Goal: Information Seeking & Learning: Learn about a topic

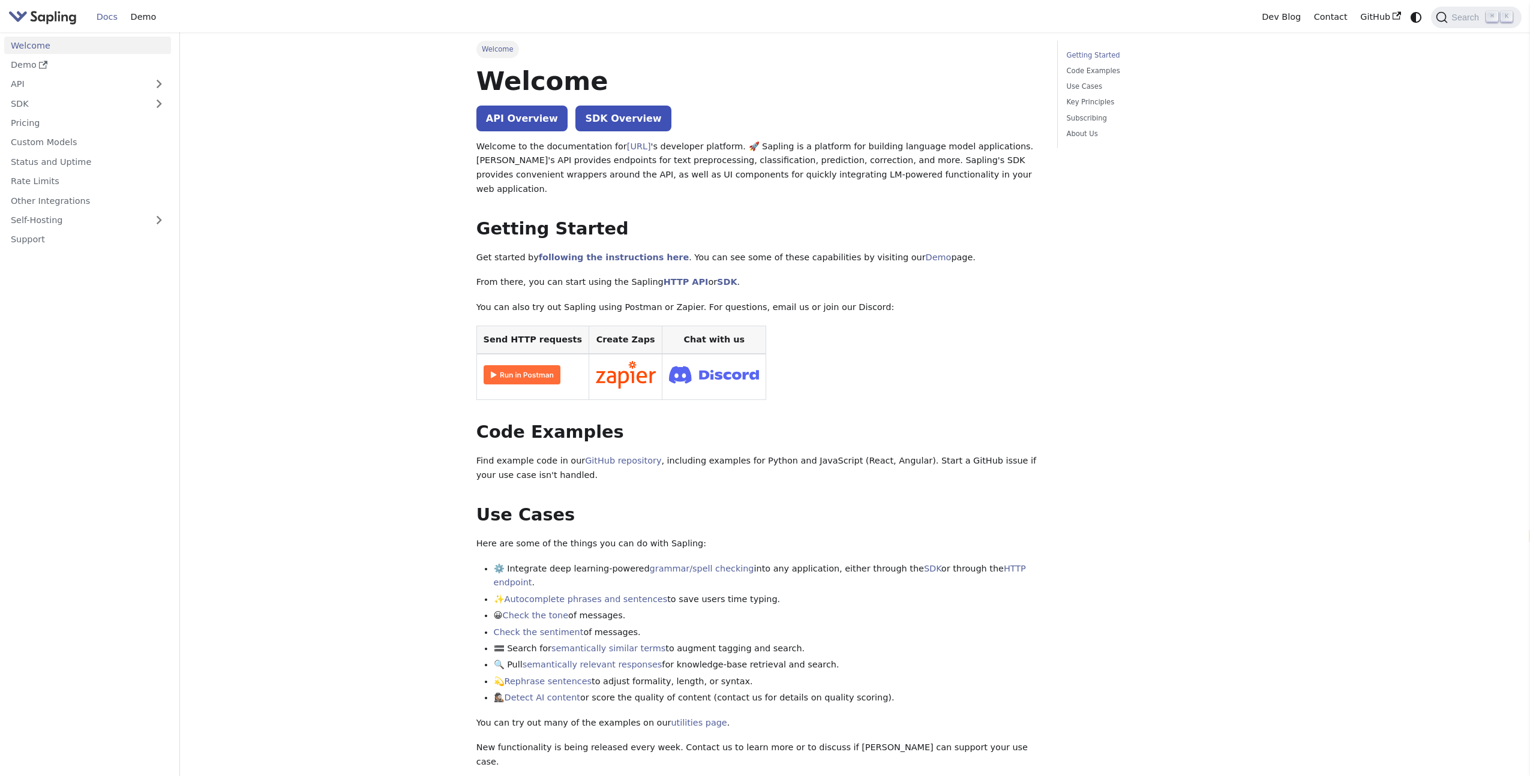
select select "en"
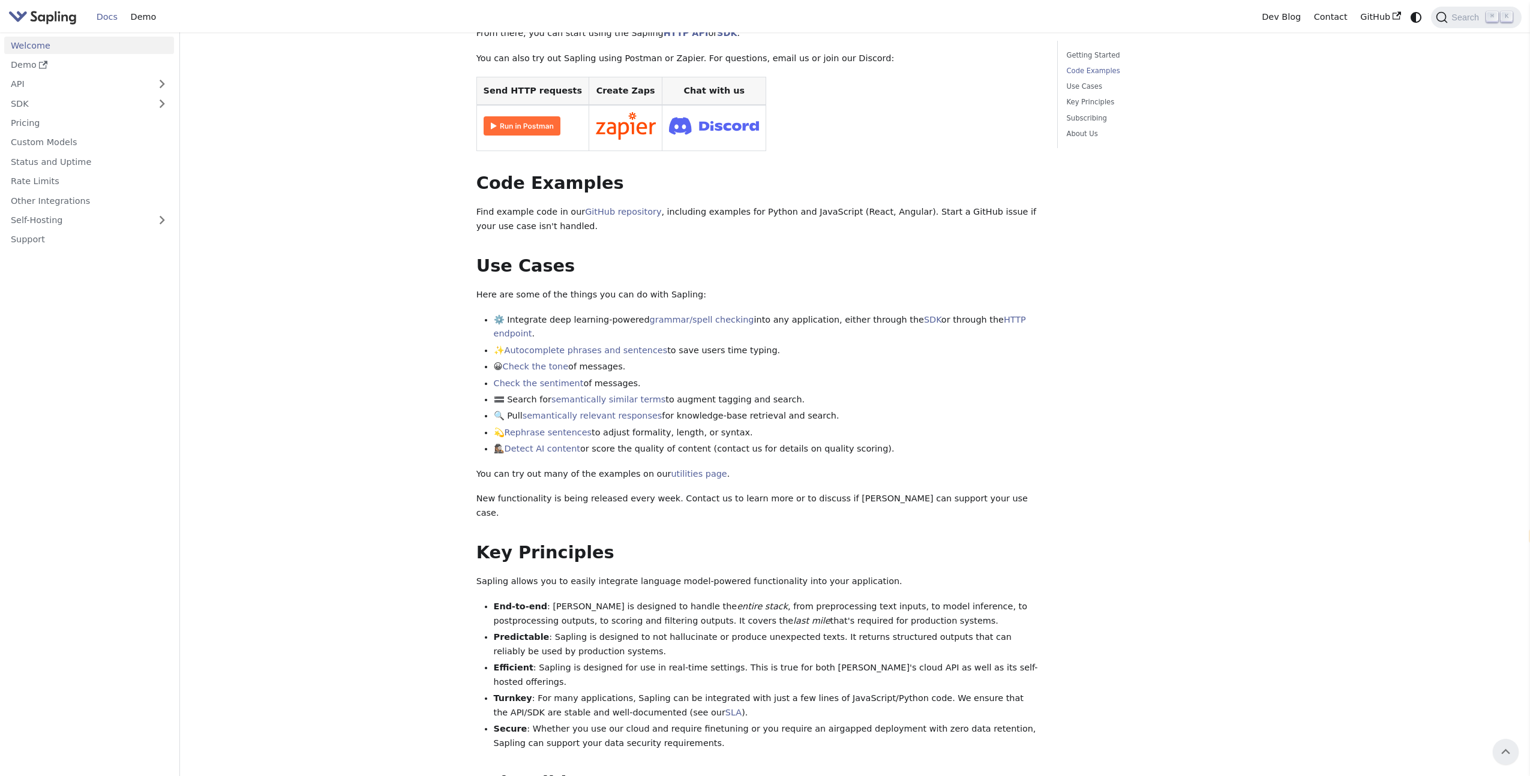
scroll to position [241, 0]
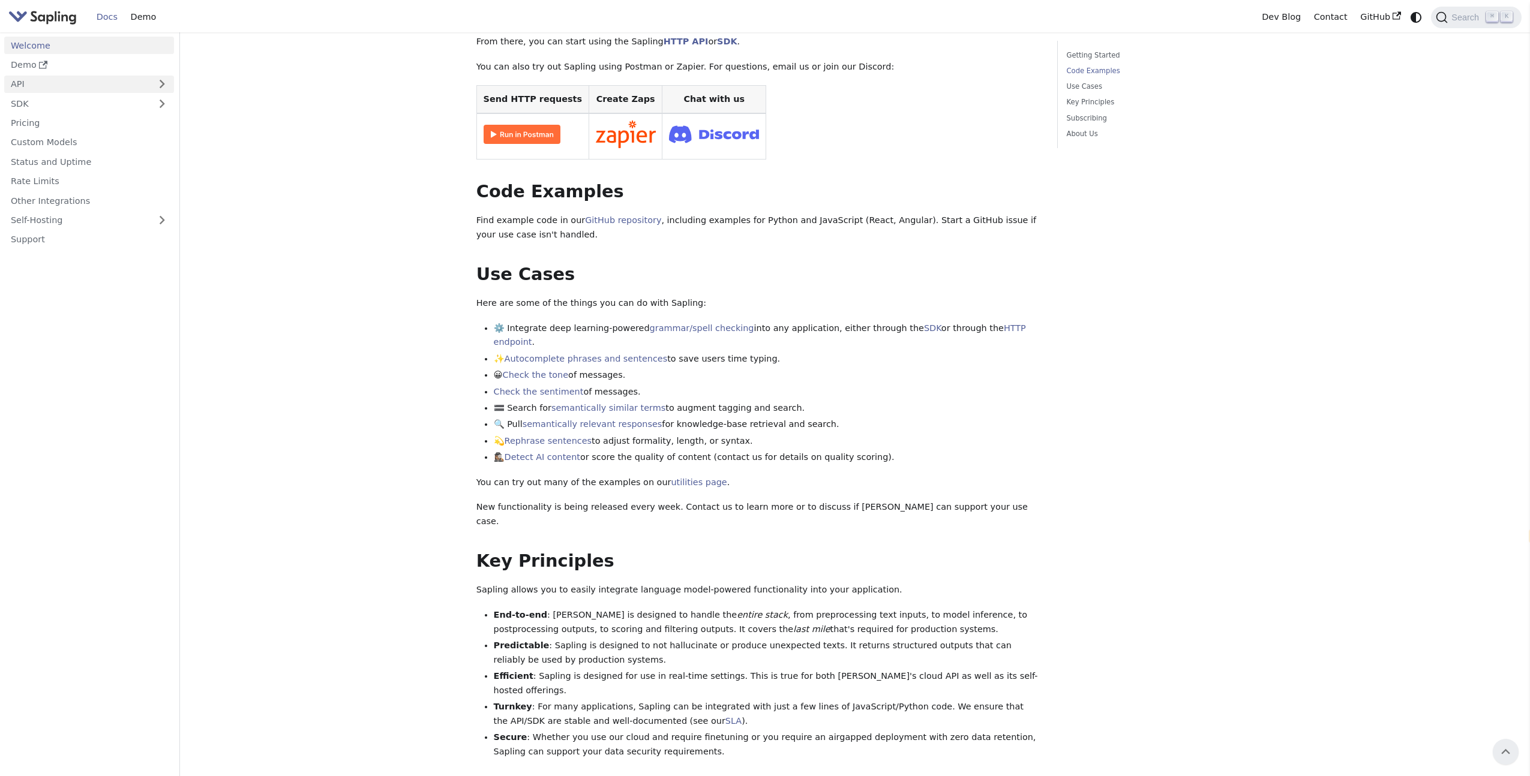
click at [70, 83] on link "API" at bounding box center [77, 84] width 146 height 17
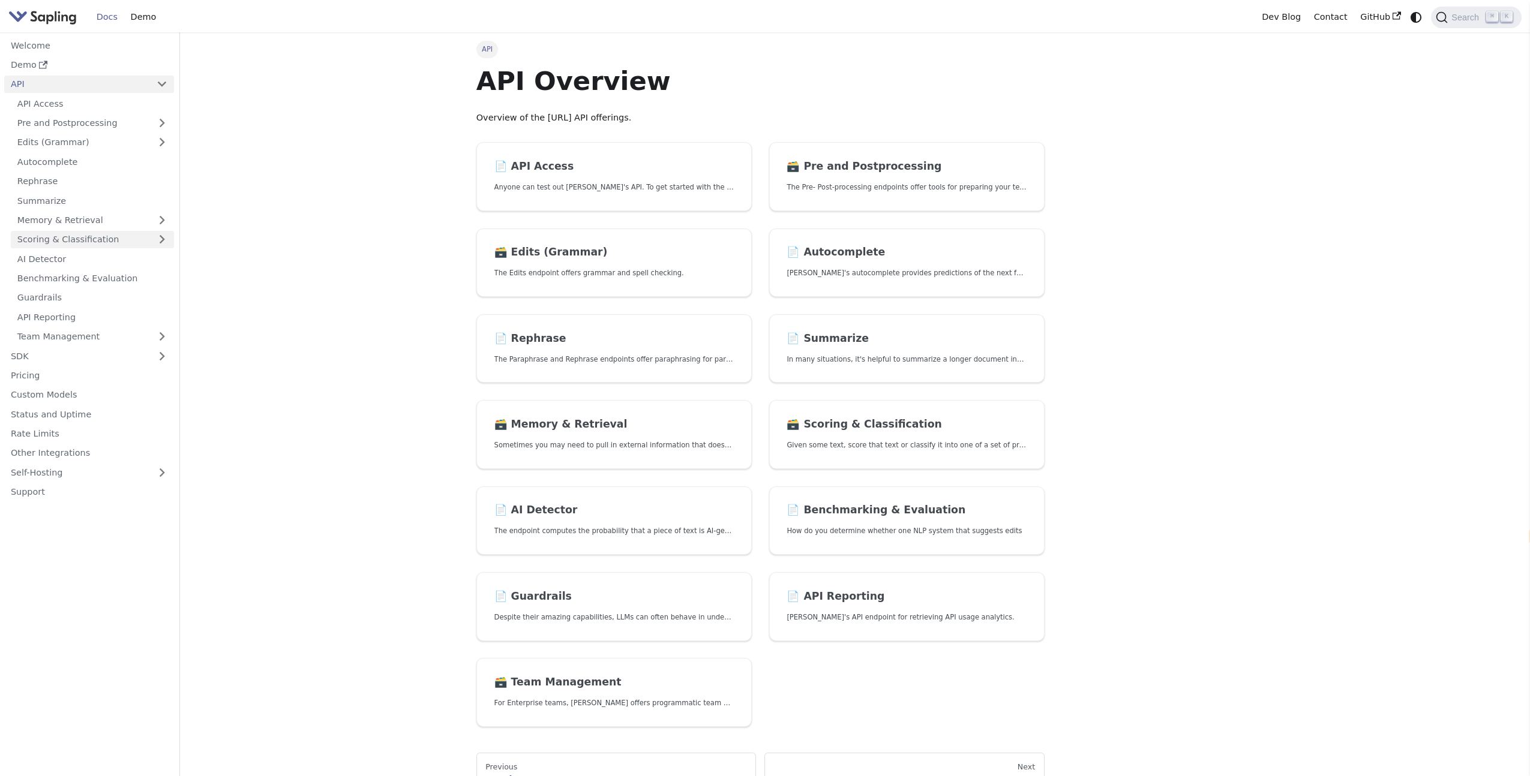
click at [78, 238] on link "Scoring & Classification" at bounding box center [92, 239] width 163 height 17
click at [107, 340] on link "Quality Score" at bounding box center [95, 336] width 157 height 17
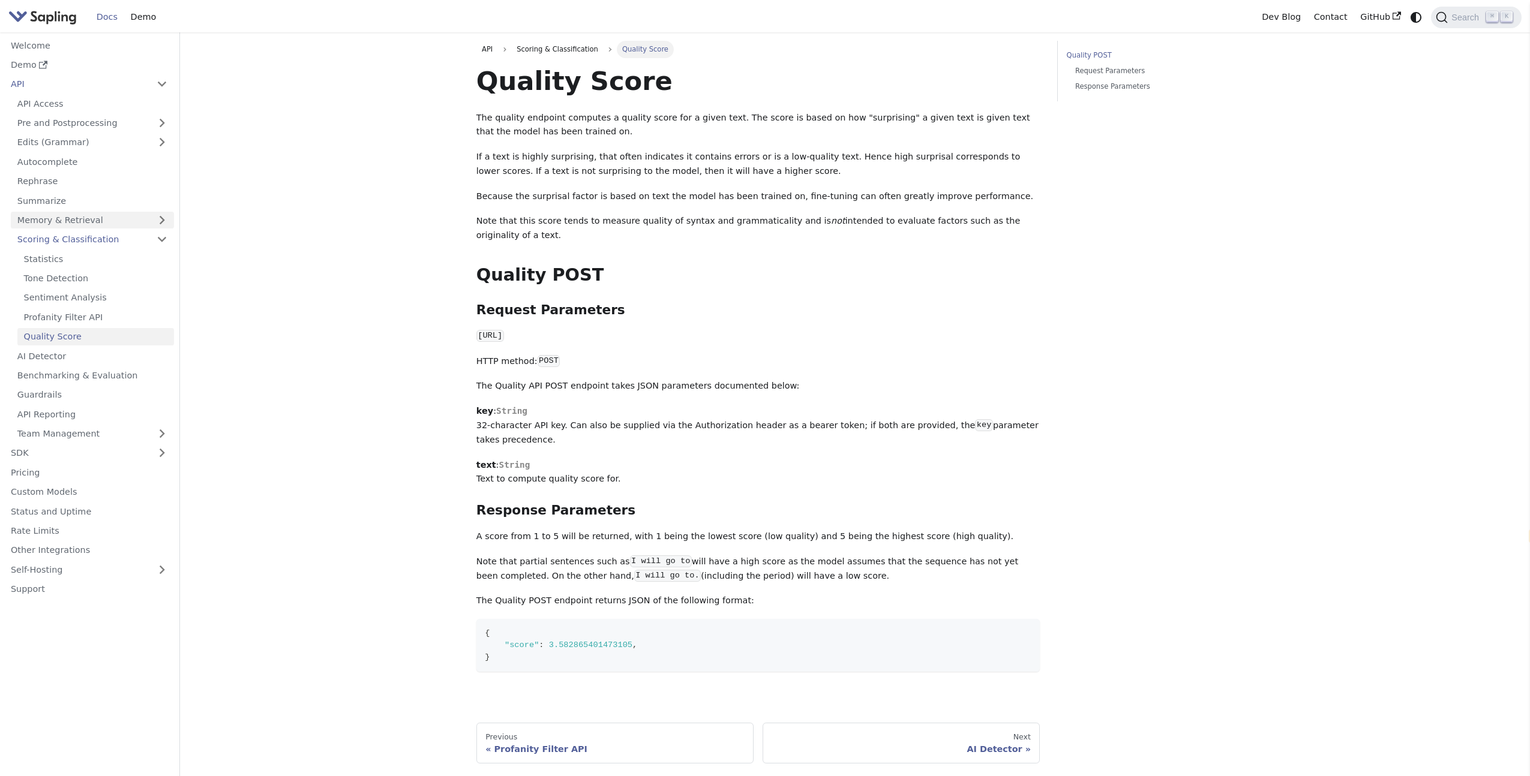
click at [110, 221] on link "Memory & Retrieval" at bounding box center [92, 220] width 163 height 17
click at [61, 566] on link "Rate Limits" at bounding box center [89, 569] width 170 height 17
